Goal: Information Seeking & Learning: Learn about a topic

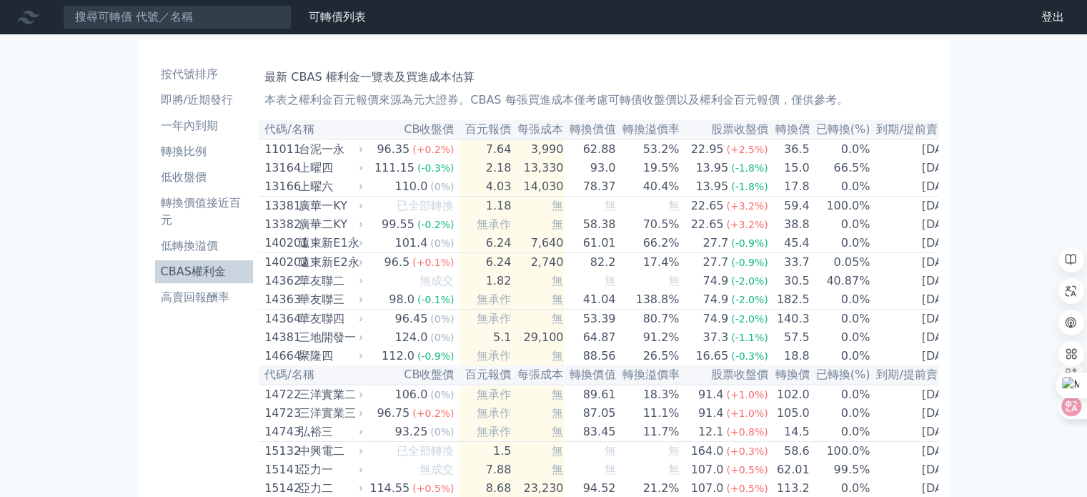
click at [298, 131] on th "代碼/名稱" at bounding box center [312, 129] width 107 height 19
click at [286, 129] on th "代碼/名稱" at bounding box center [312, 129] width 107 height 19
click at [200, 71] on li "按代號排序" at bounding box center [204, 74] width 99 height 17
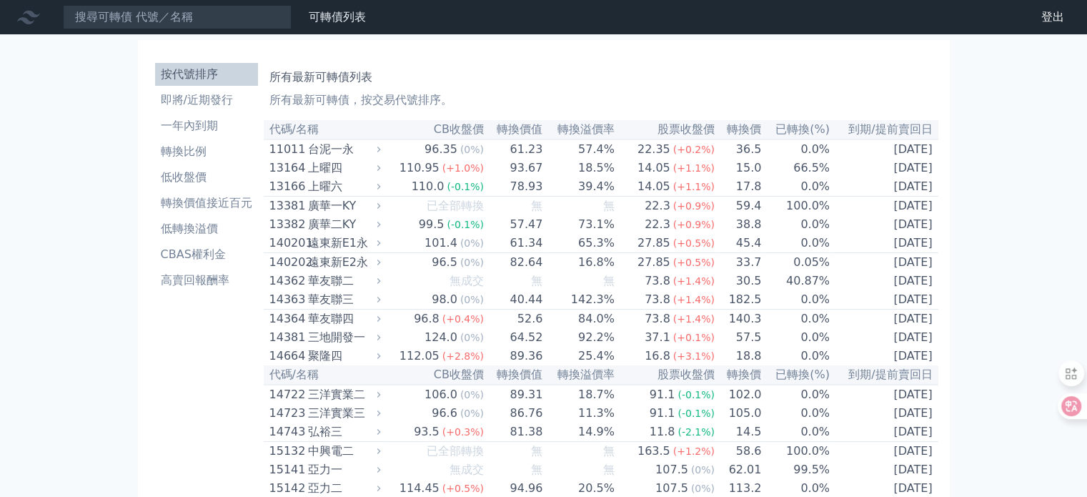
click at [204, 74] on li "按代號排序" at bounding box center [206, 74] width 103 height 17
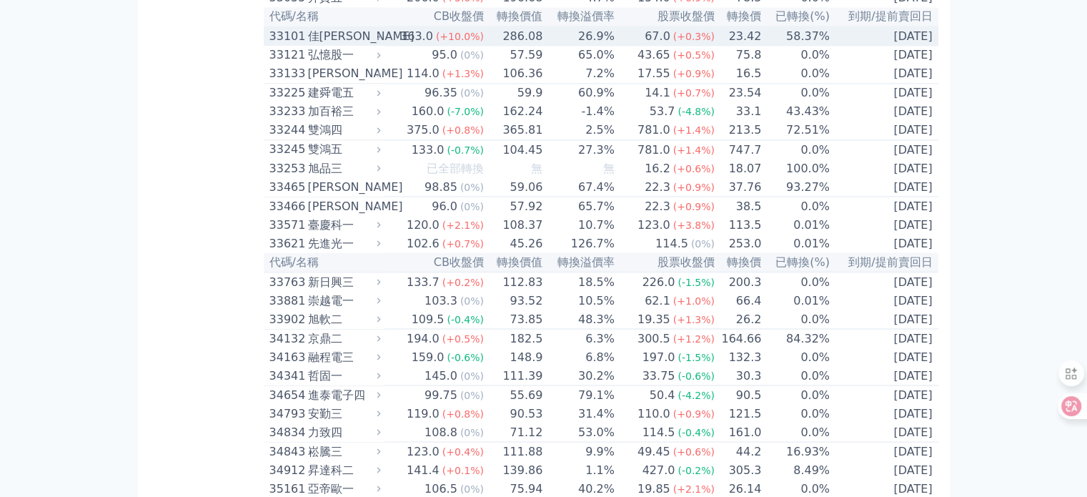
scroll to position [2421, 0]
